Goal: Task Accomplishment & Management: Use online tool/utility

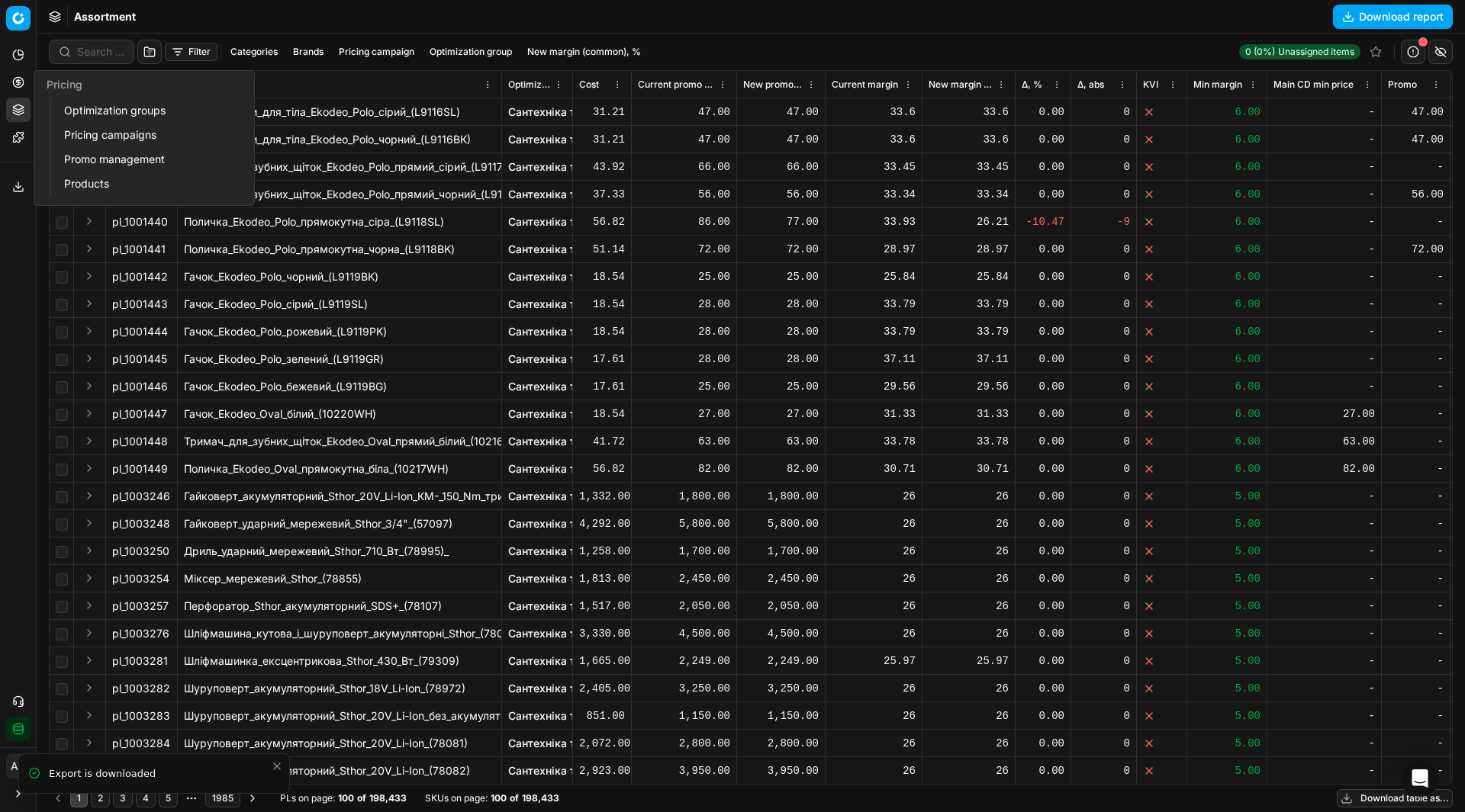
click at [91, 129] on link "Pricing campaigns" at bounding box center [146, 135] width 178 height 21
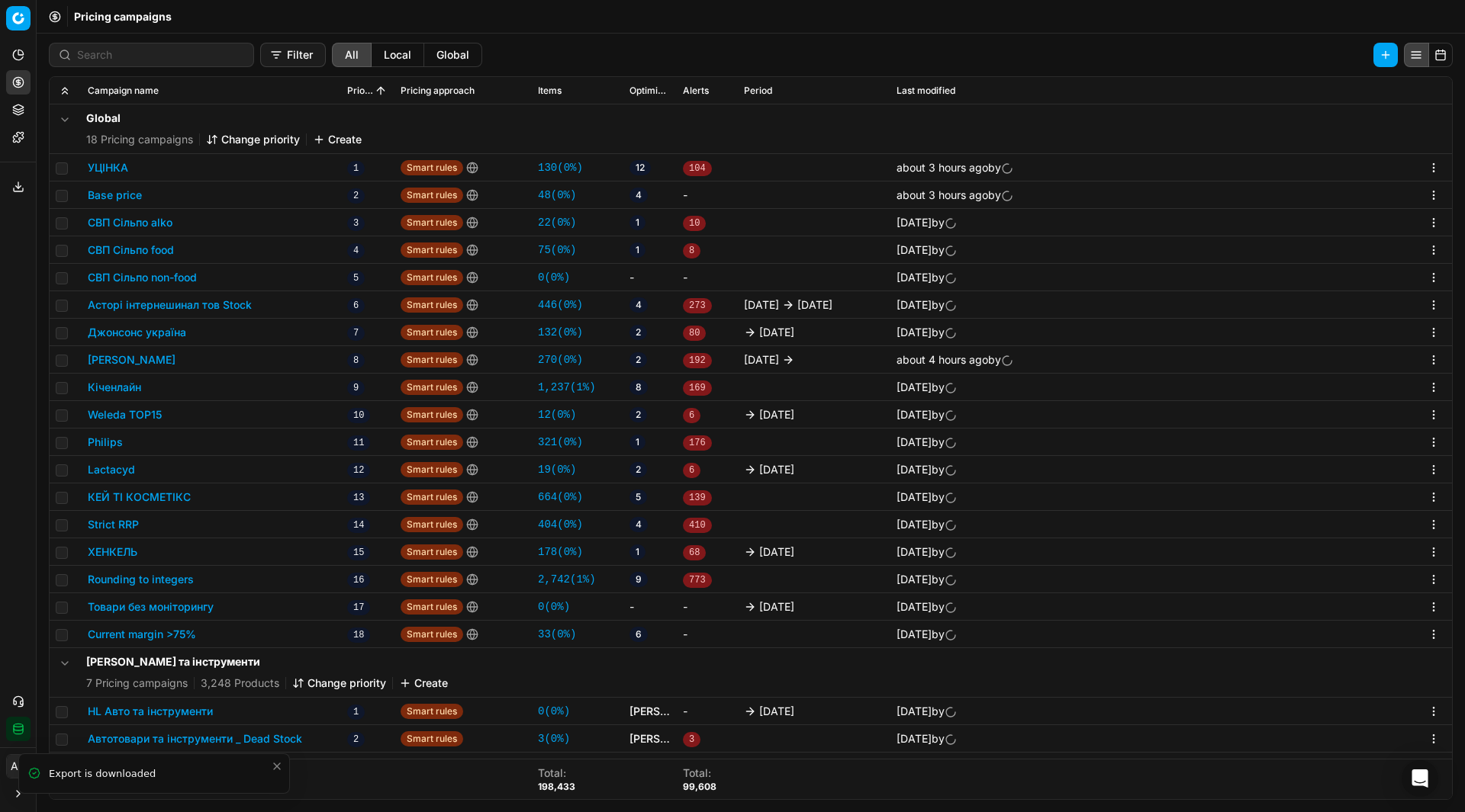
click at [19, 322] on div "Analytics Pricing Product portfolio Templates Export service 12 Contact support…" at bounding box center [18, 391] width 35 height 710
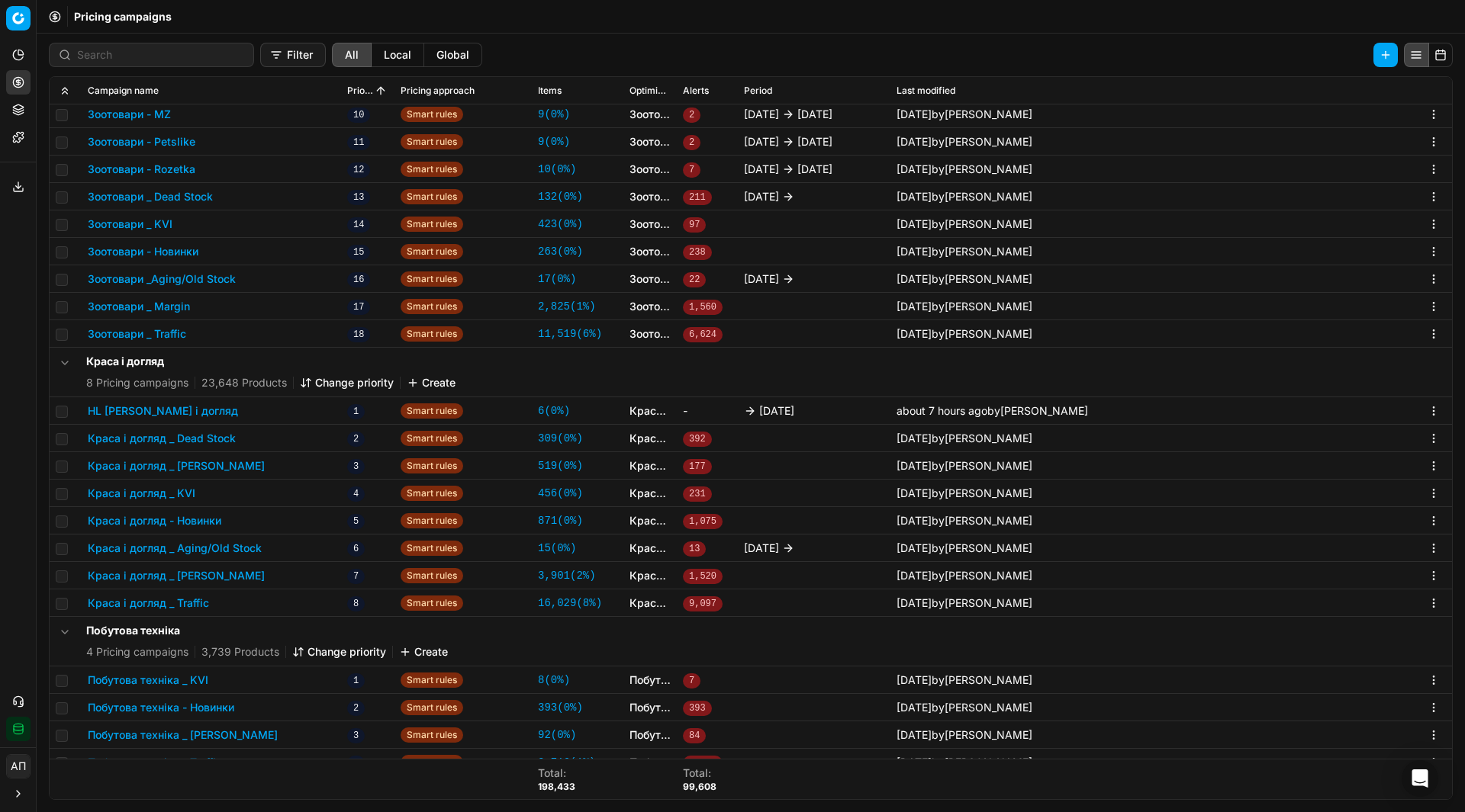
scroll to position [2244, 0]
click at [120, 54] on input at bounding box center [160, 55] width 167 height 15
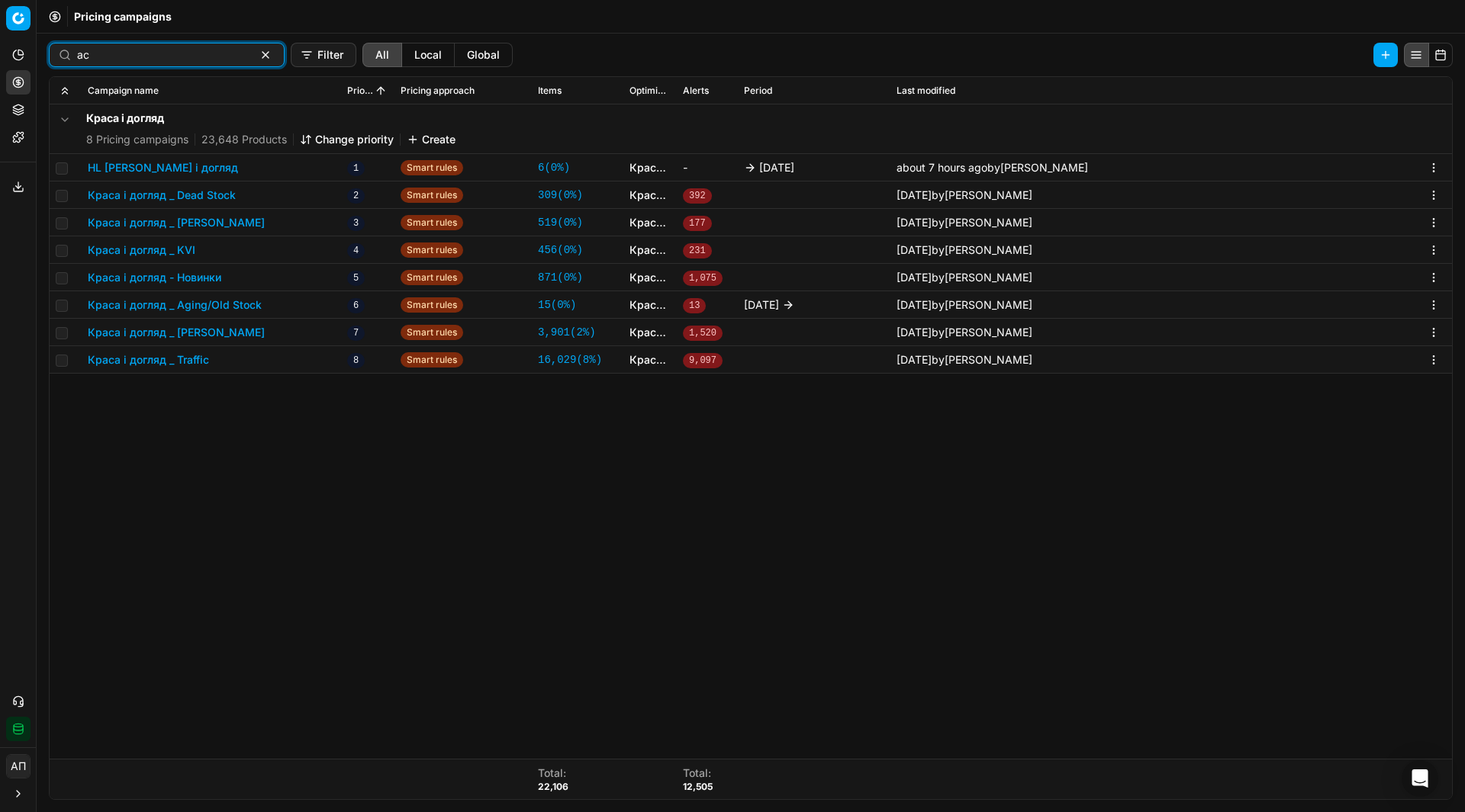
scroll to position [0, 0]
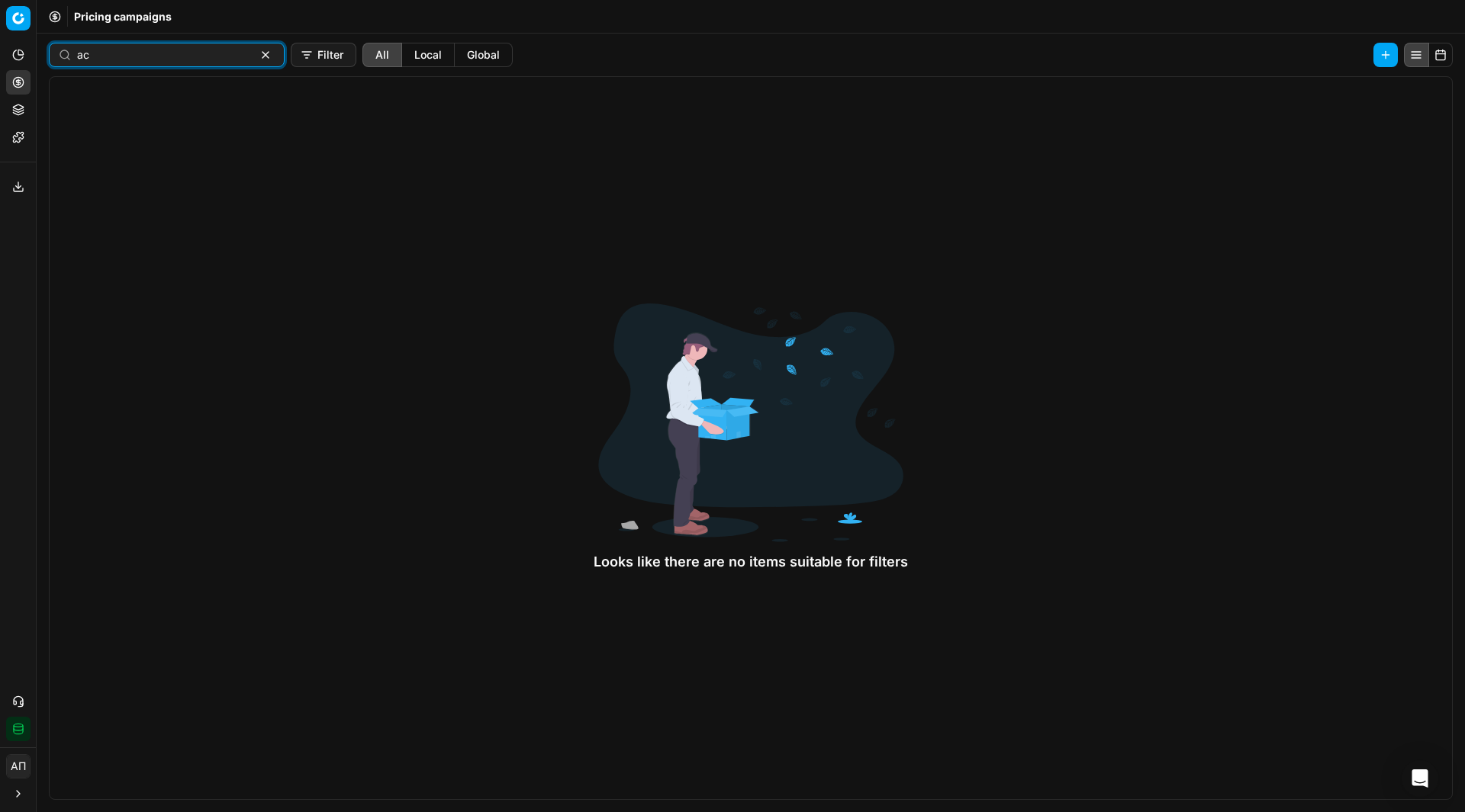
type input "[PERSON_NAME]"
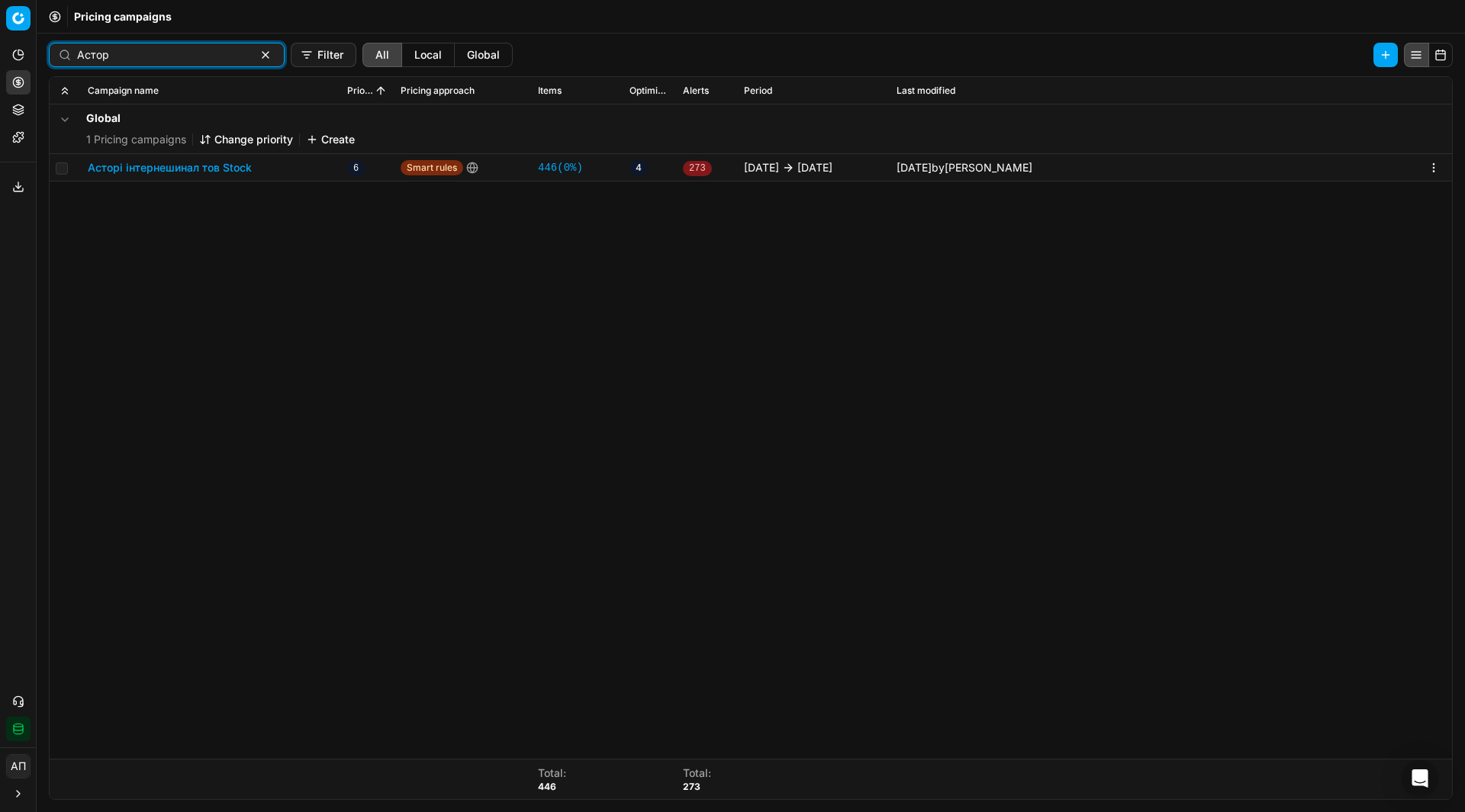
type input "Астор"
click at [256, 57] on button "button" at bounding box center [265, 55] width 19 height 19
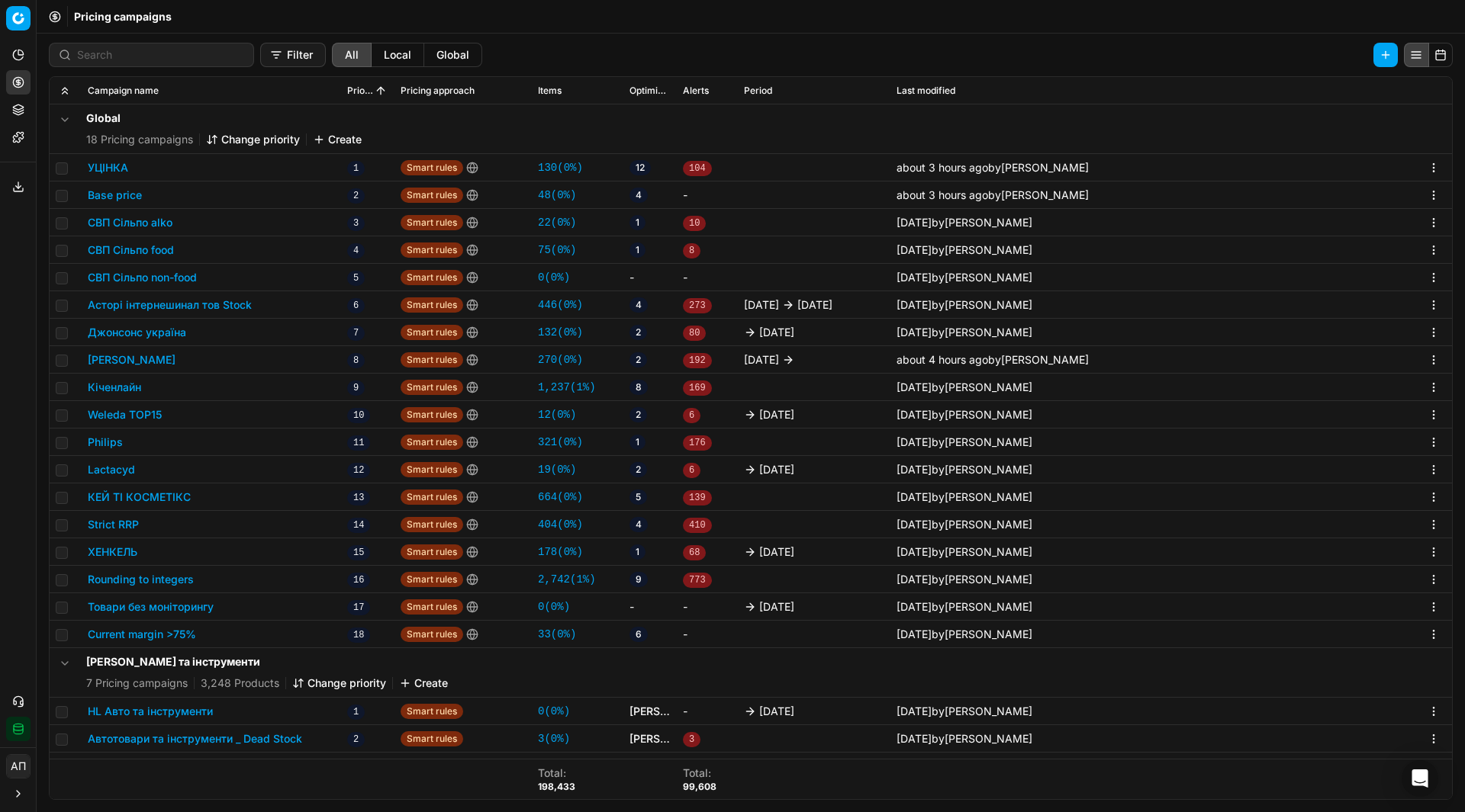
click at [213, 301] on button "Асторі інтернешинал тов Stock" at bounding box center [170, 304] width 164 height 15
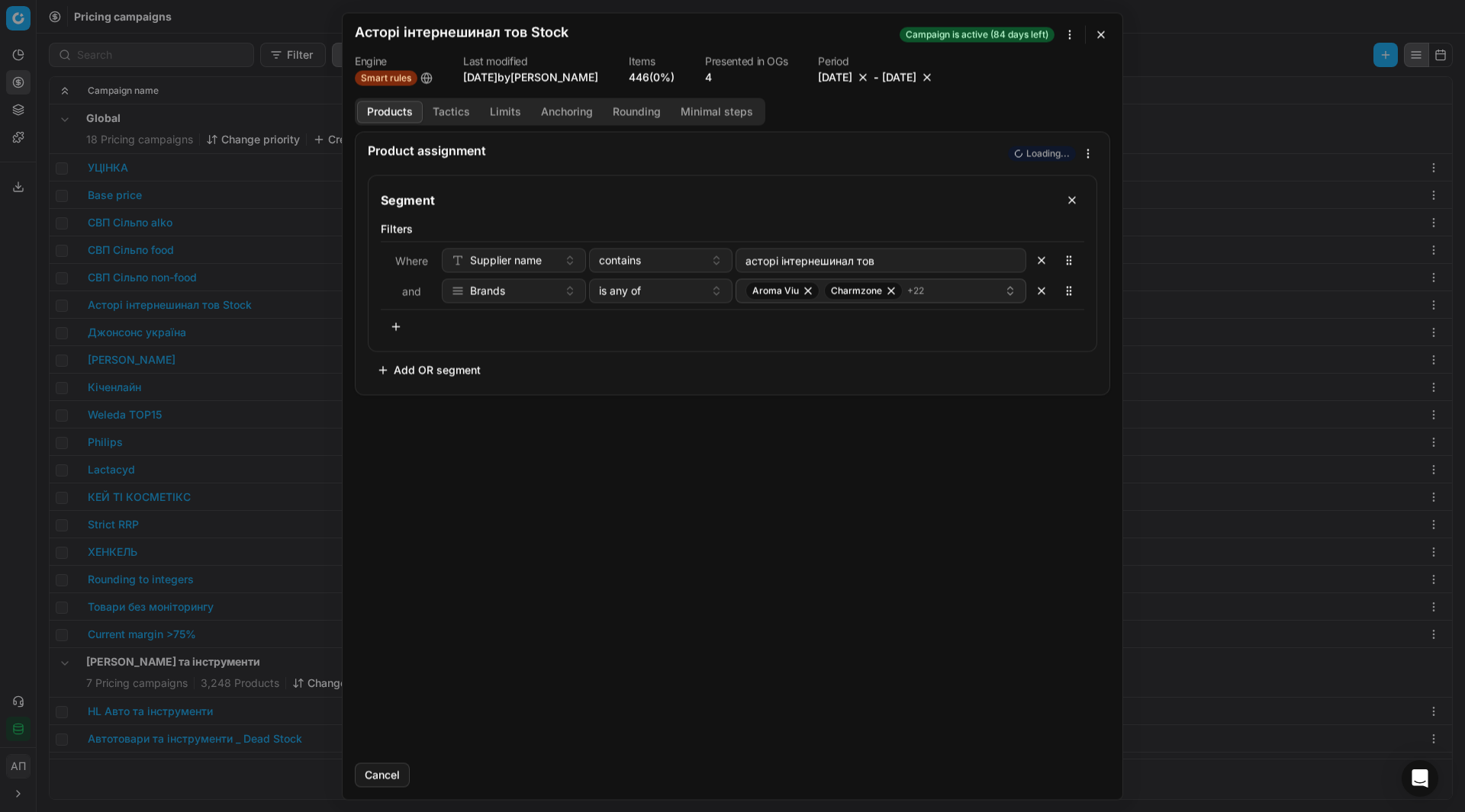
click at [1099, 35] on button "button" at bounding box center [1101, 34] width 19 height 19
